Goal: Information Seeking & Learning: Learn about a topic

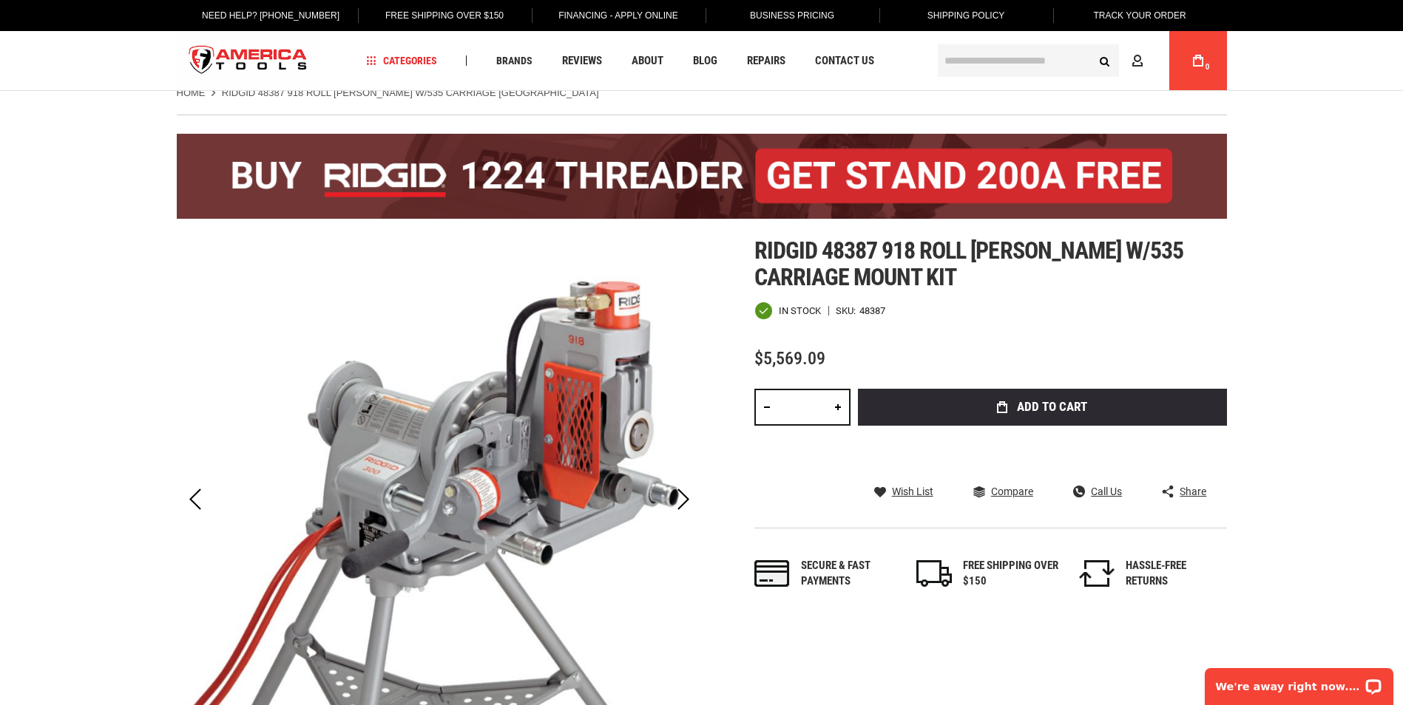
scroll to position [74, 0]
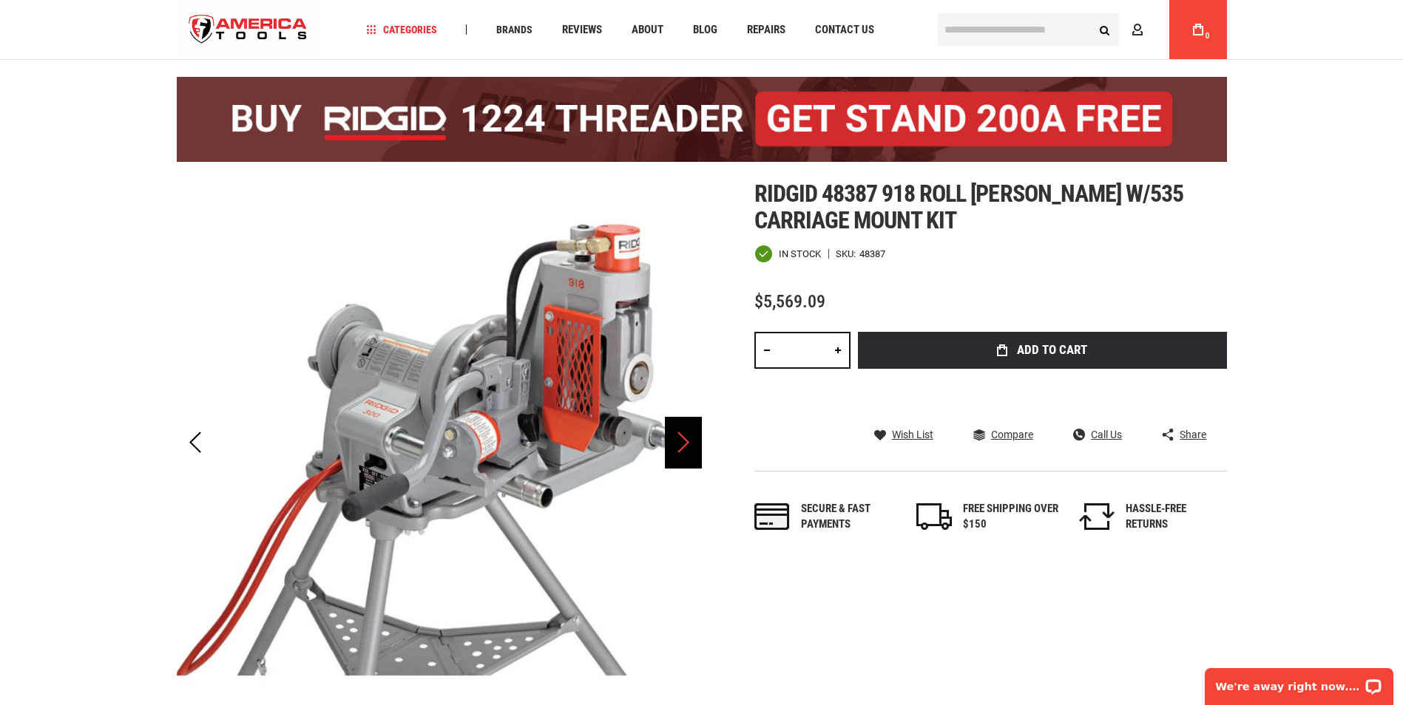
click at [670, 435] on div "Next" at bounding box center [683, 443] width 37 height 52
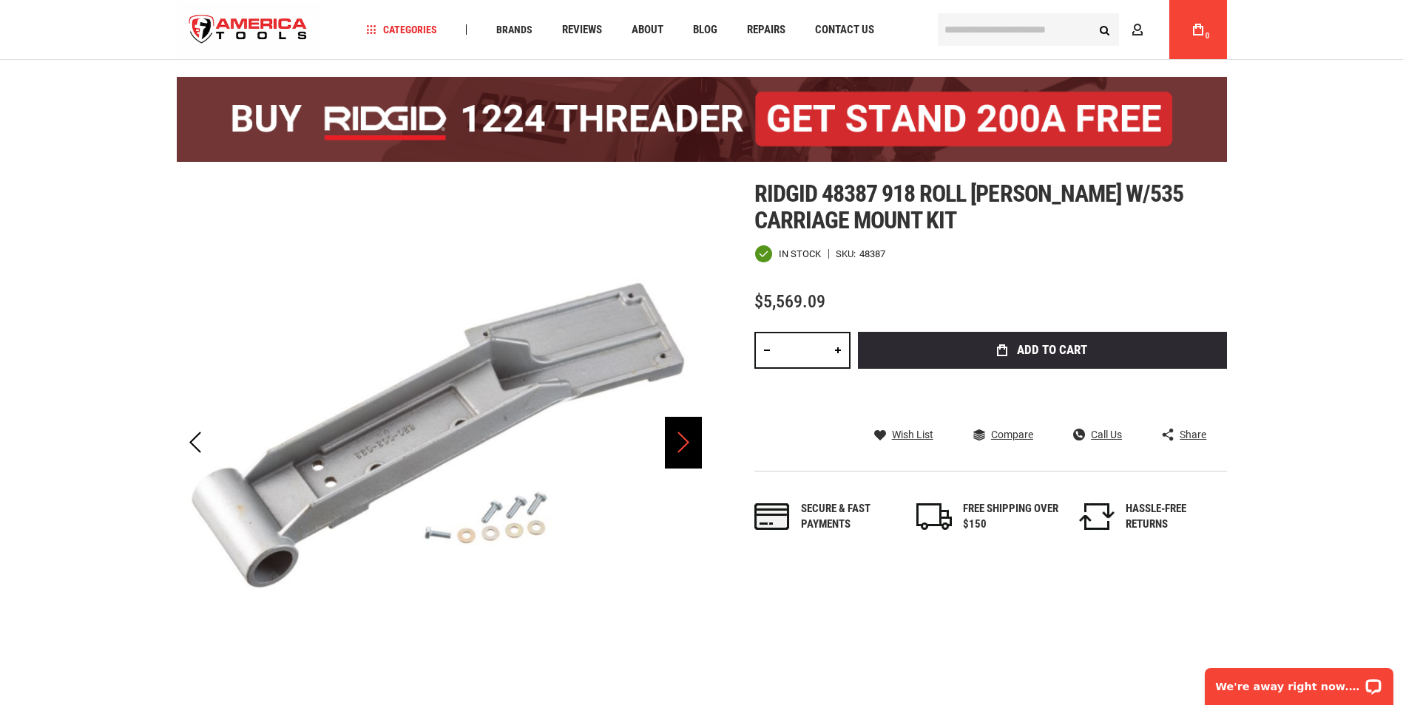
click at [670, 436] on div "Next" at bounding box center [683, 443] width 37 height 52
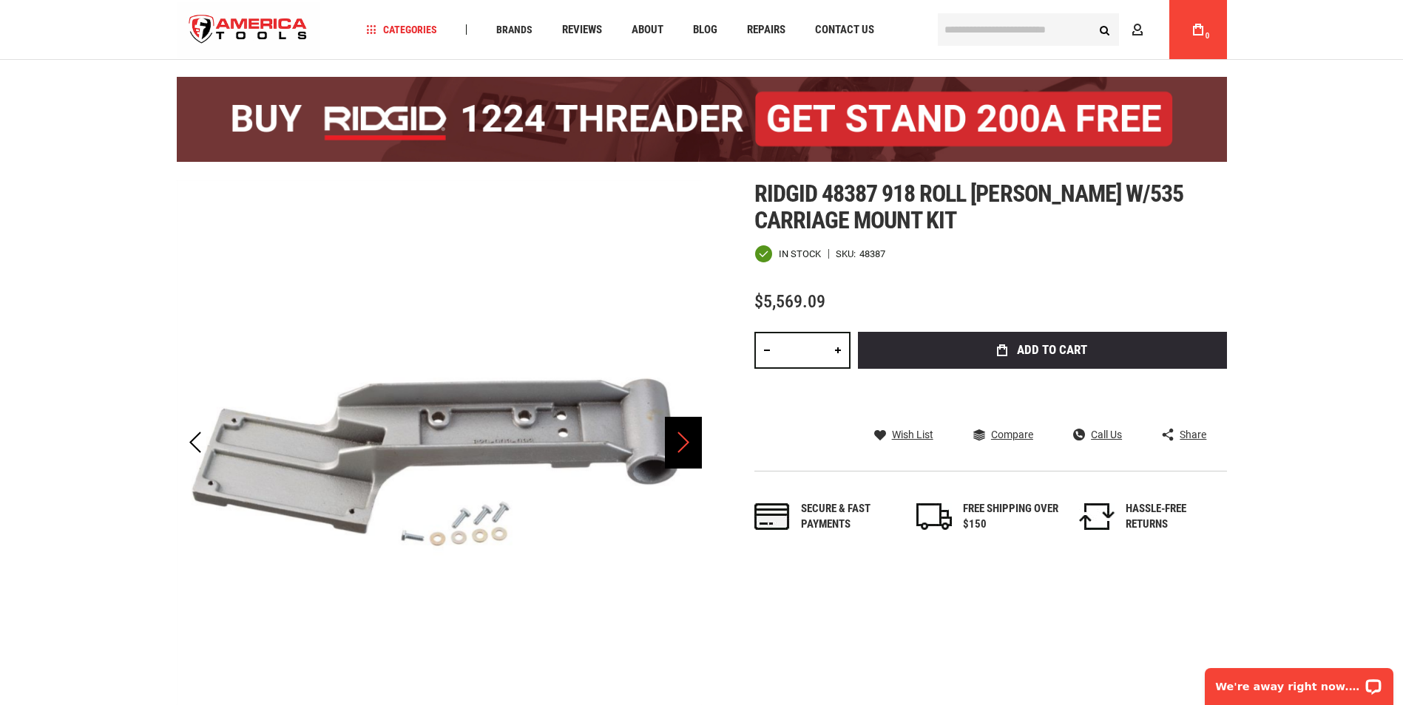
click at [698, 443] on div "Next" at bounding box center [683, 443] width 37 height 52
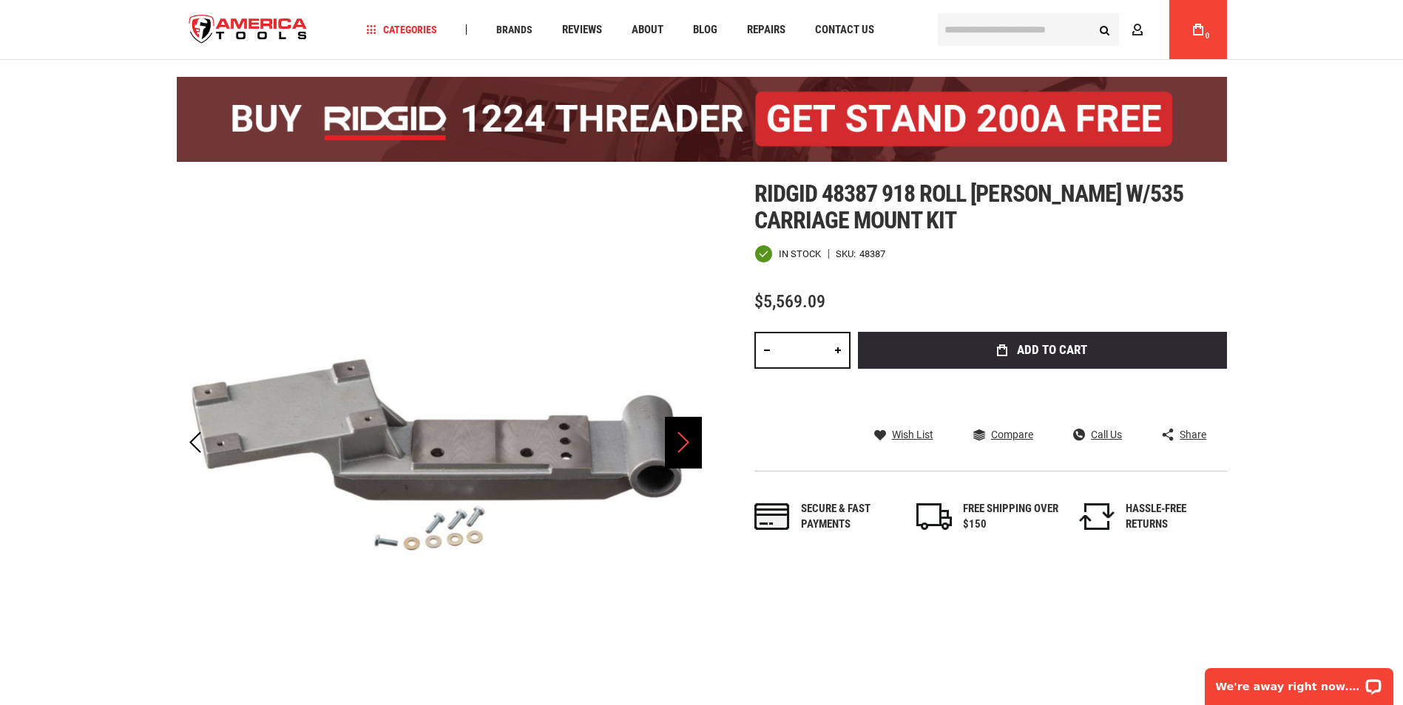
click at [698, 444] on div "Next" at bounding box center [683, 443] width 37 height 52
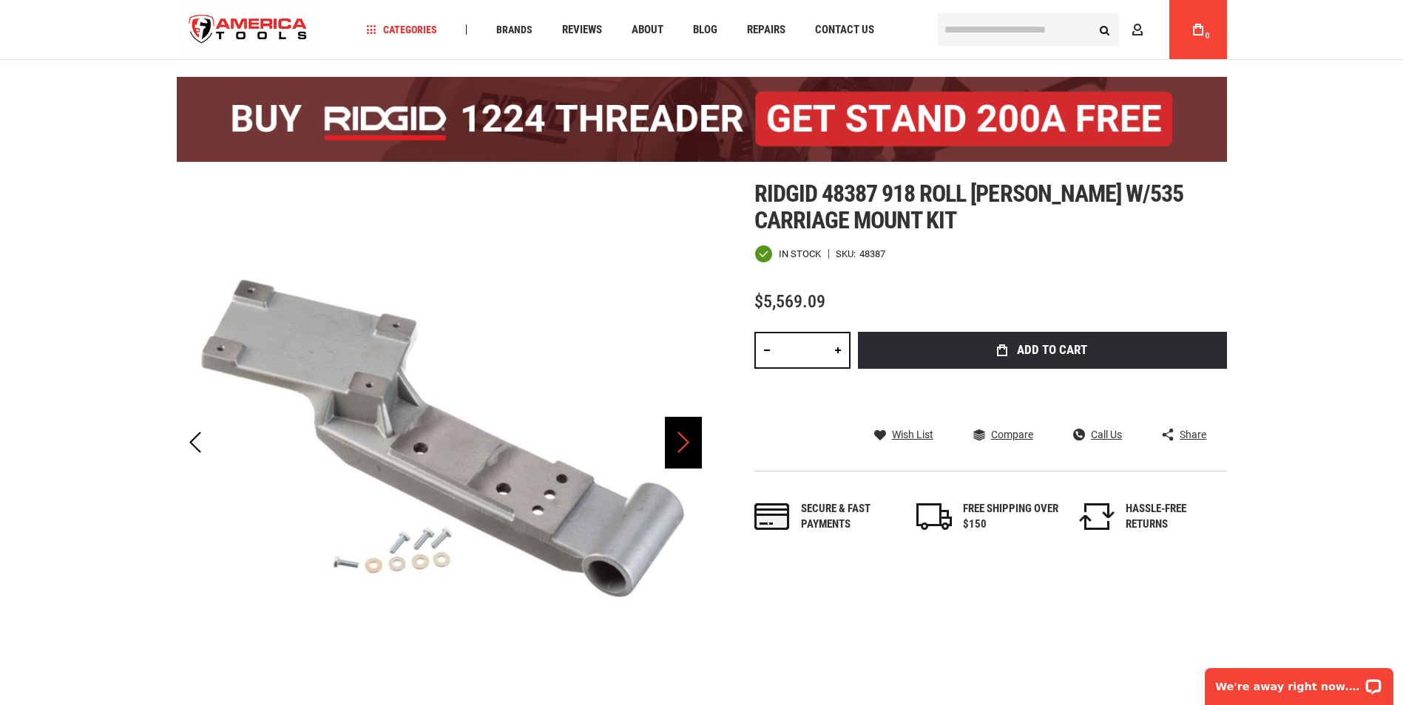
click at [698, 444] on div "Next" at bounding box center [683, 443] width 37 height 52
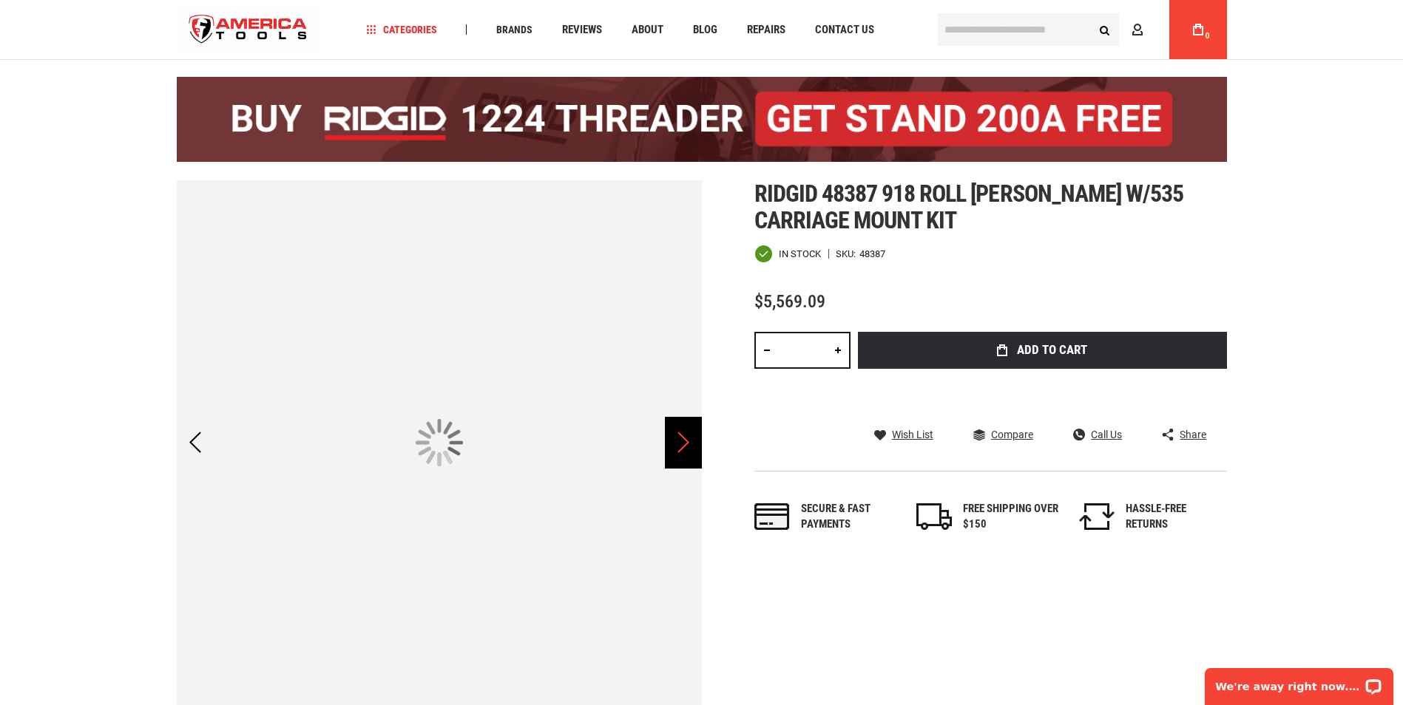
click at [698, 444] on div "Next" at bounding box center [683, 443] width 37 height 52
